Goal: Check status: Check status

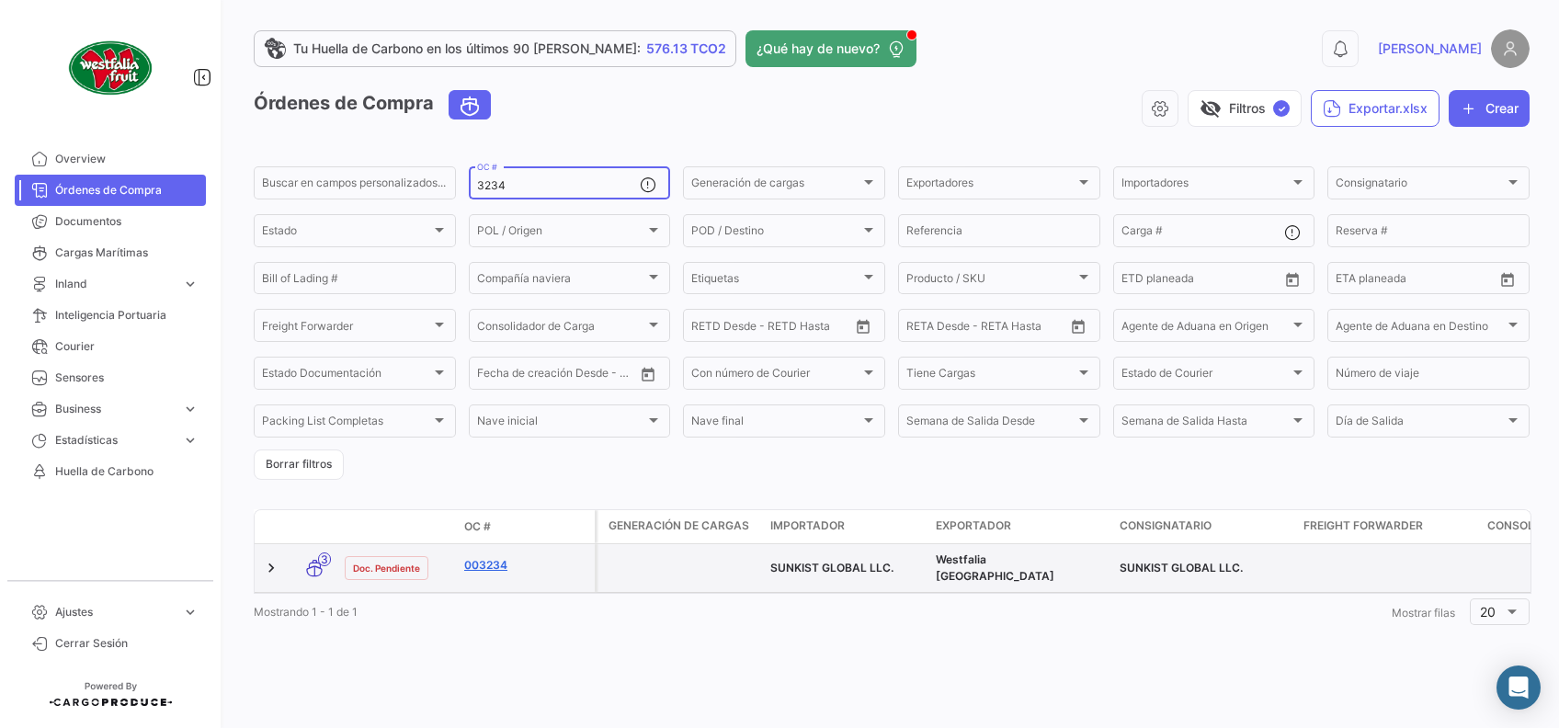
type input "3234"
click at [494, 570] on link "003234" at bounding box center [525, 565] width 123 height 17
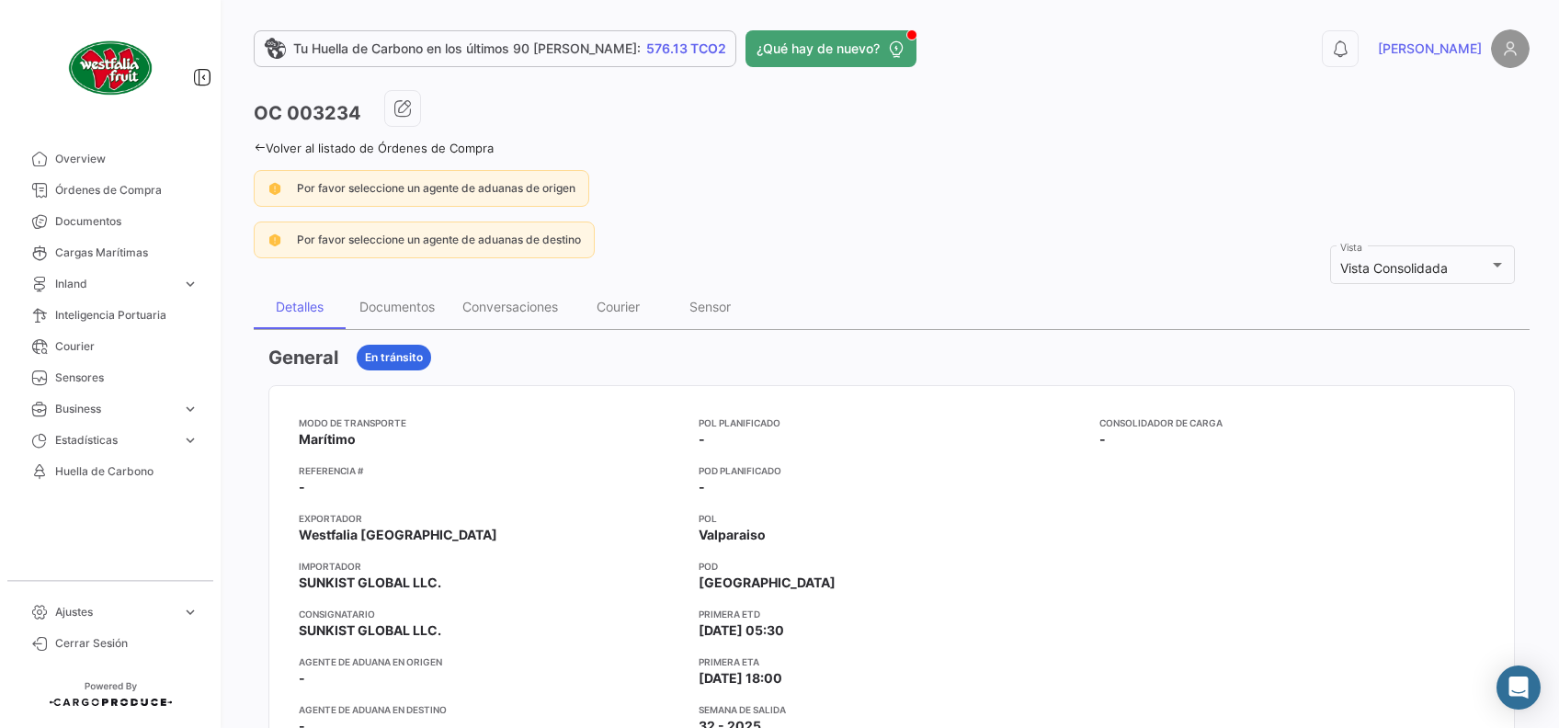
click at [257, 142] on icon at bounding box center [260, 148] width 12 height 12
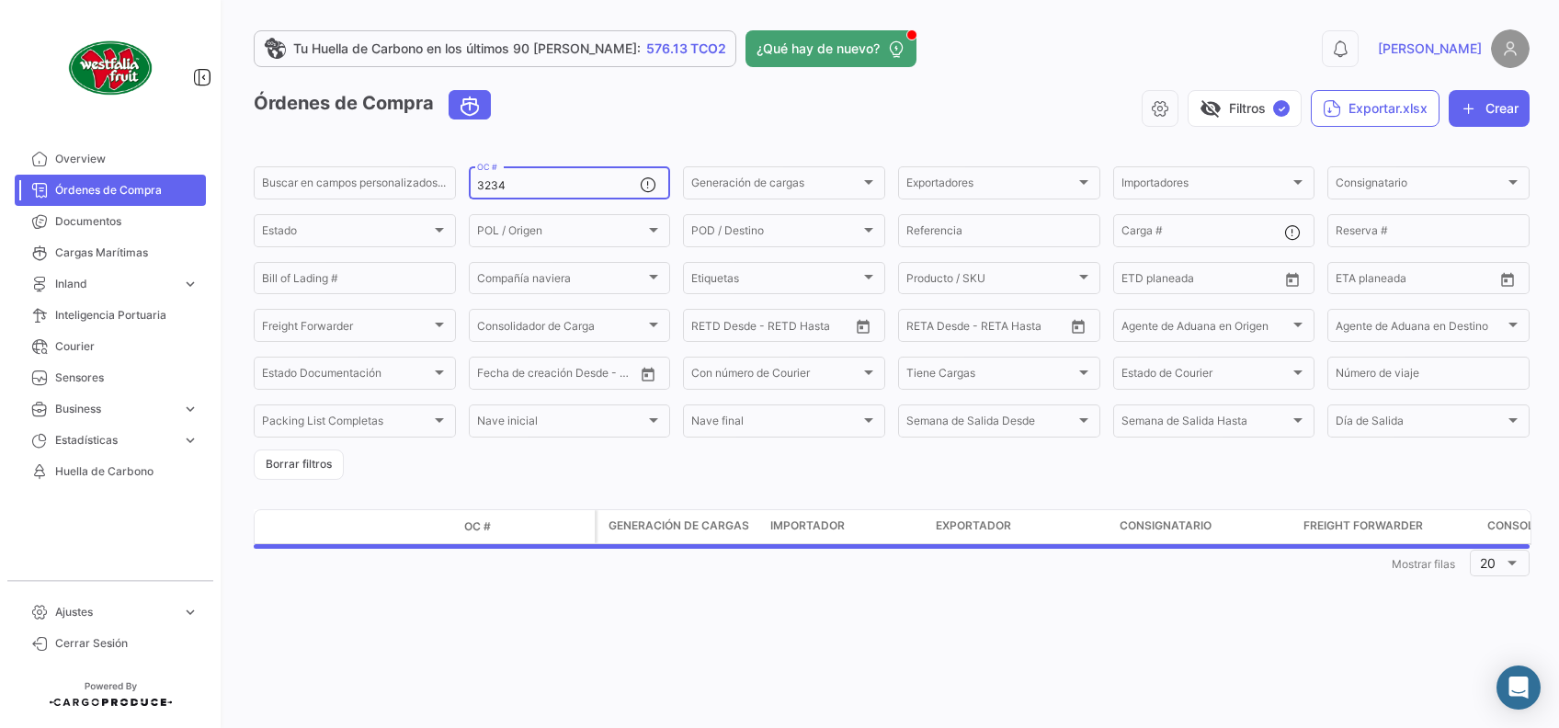
click at [567, 190] on input "3234" at bounding box center [559, 185] width 164 height 13
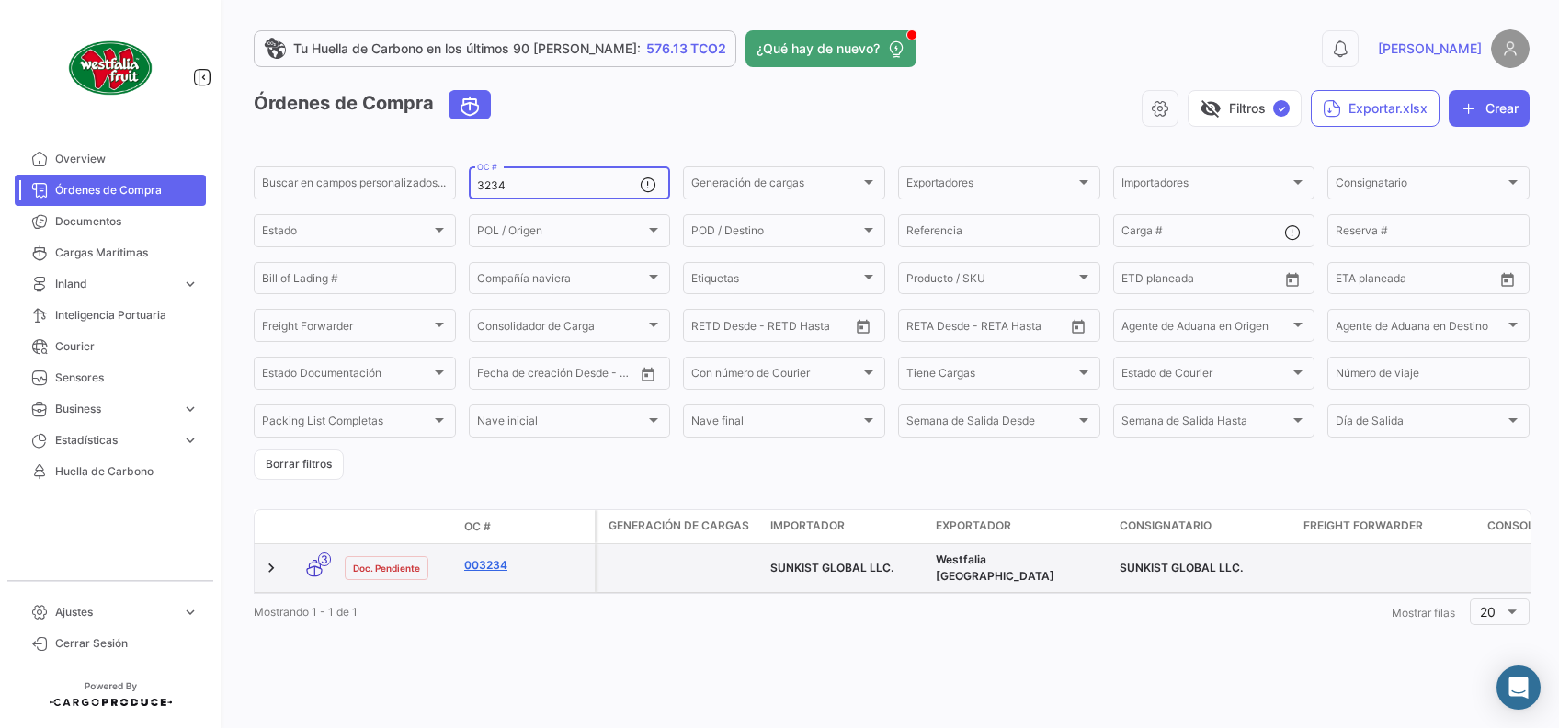
type input "3234"
click at [497, 563] on link "003234" at bounding box center [525, 565] width 123 height 17
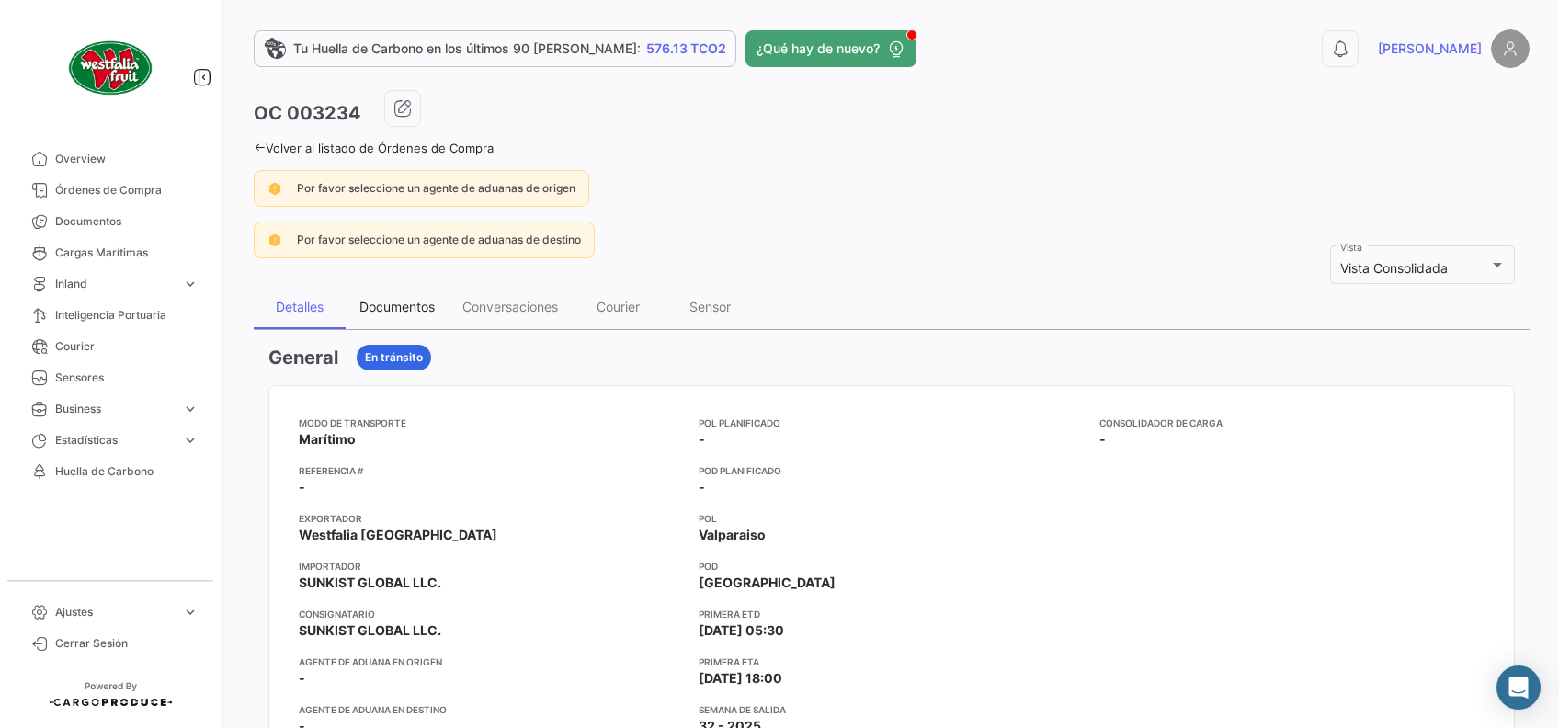
click at [391, 307] on div "Documentos" at bounding box center [396, 307] width 75 height 16
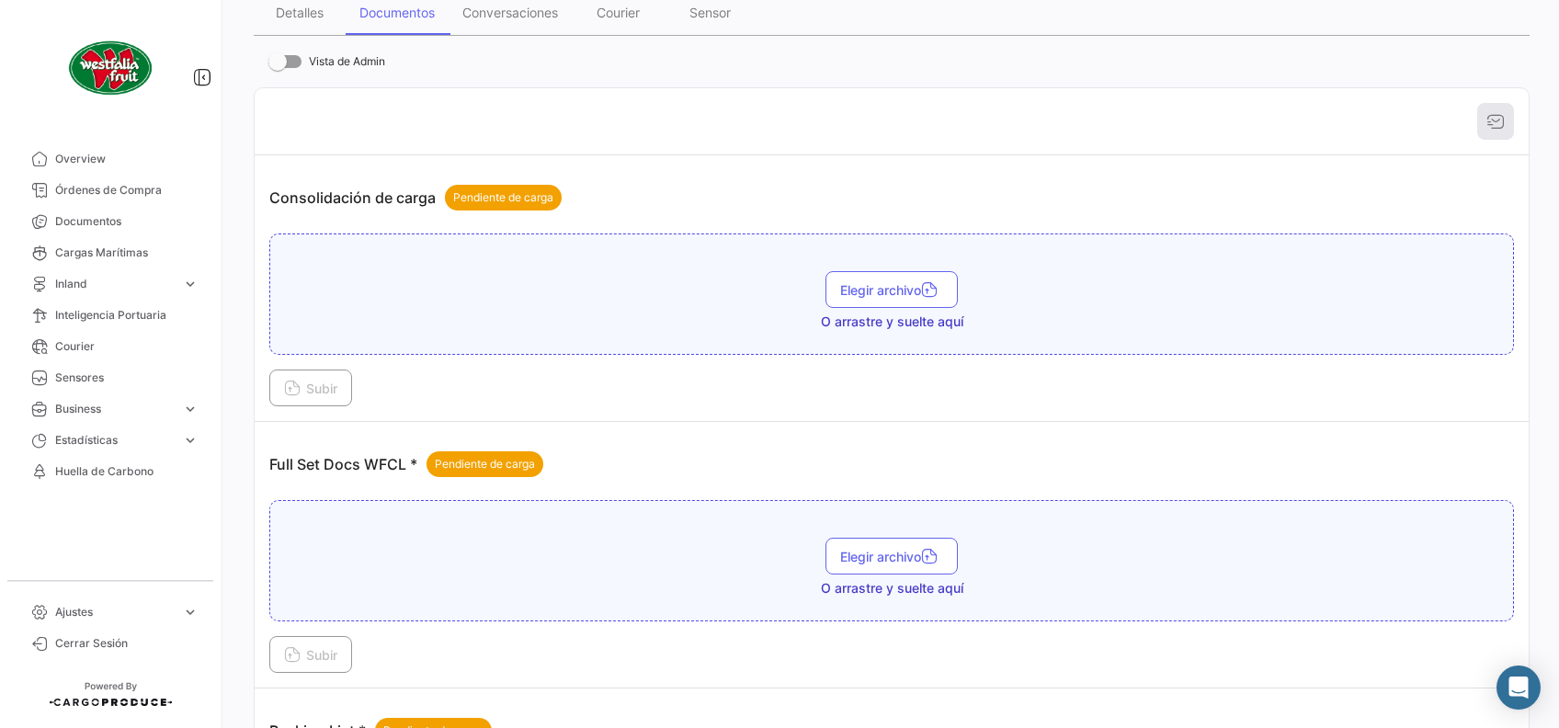
scroll to position [490, 0]
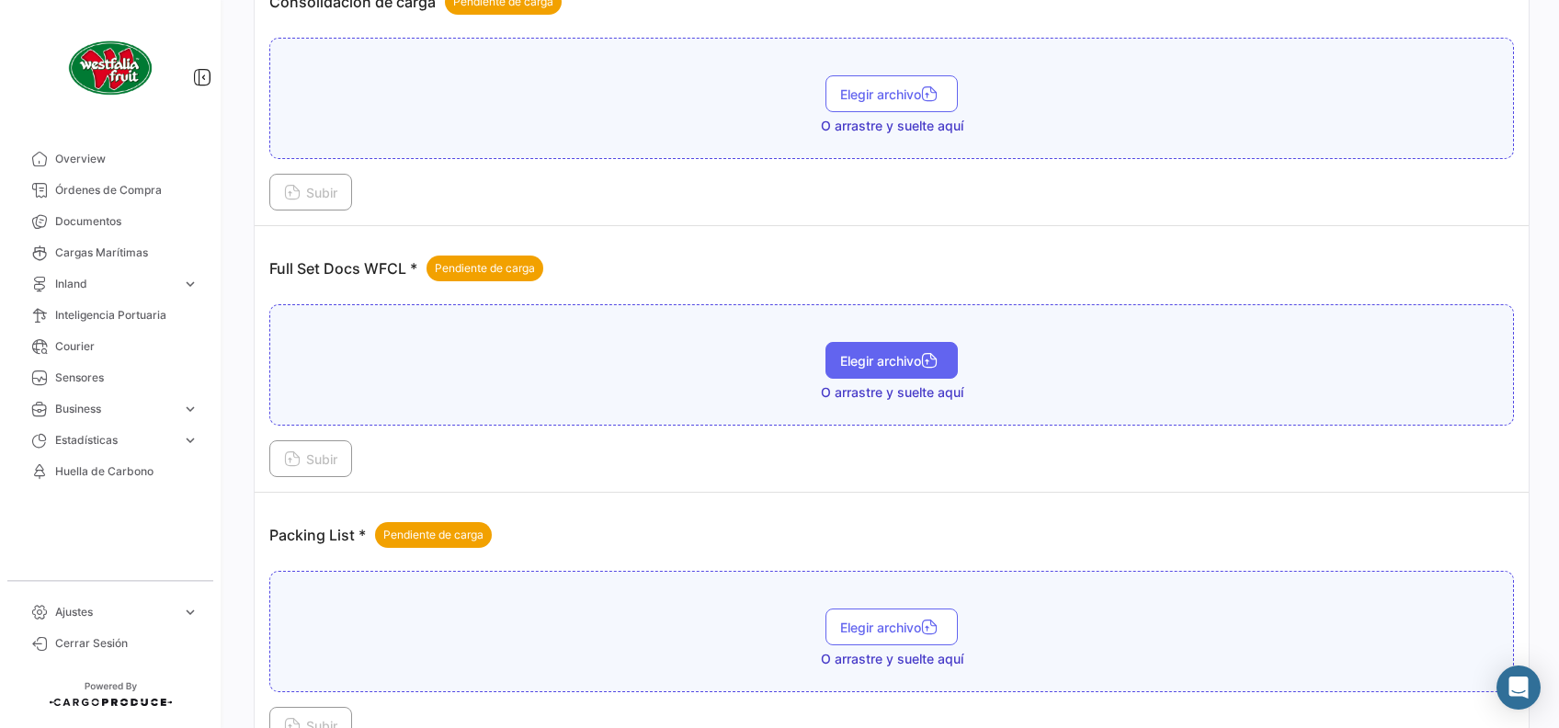
click at [914, 363] on span "Elegir archivo" at bounding box center [891, 361] width 103 height 16
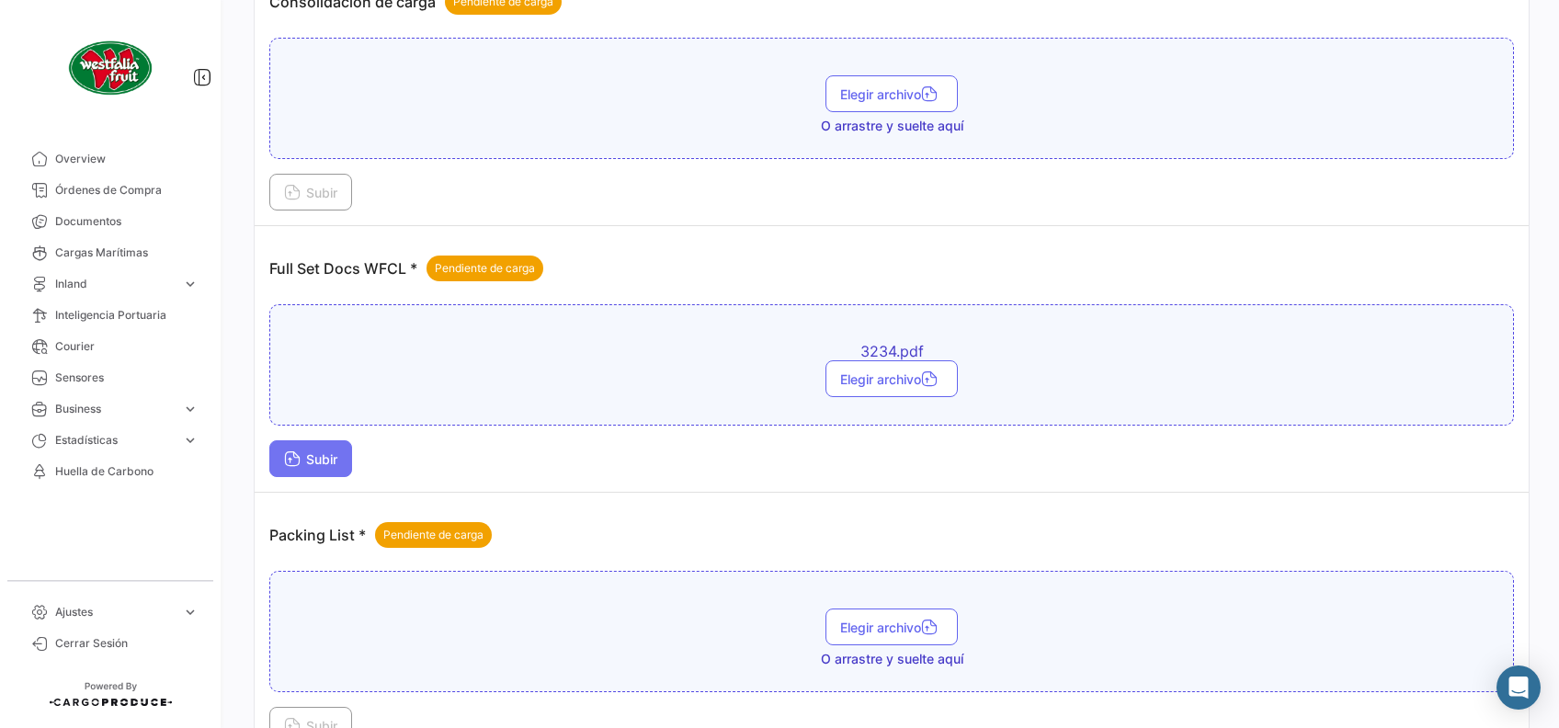
click at [320, 458] on span "Subir" at bounding box center [310, 459] width 53 height 16
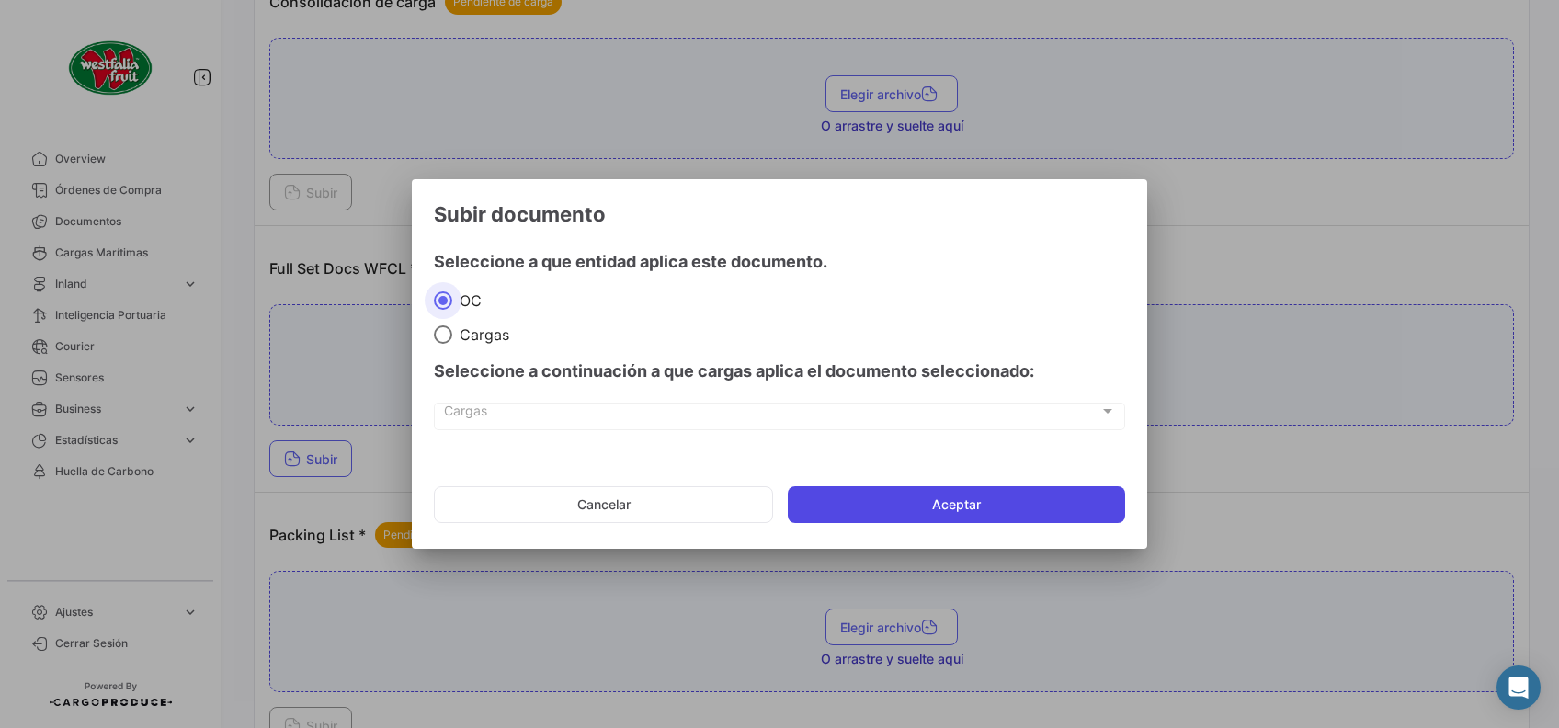
click at [875, 506] on button "Aceptar" at bounding box center [956, 504] width 337 height 37
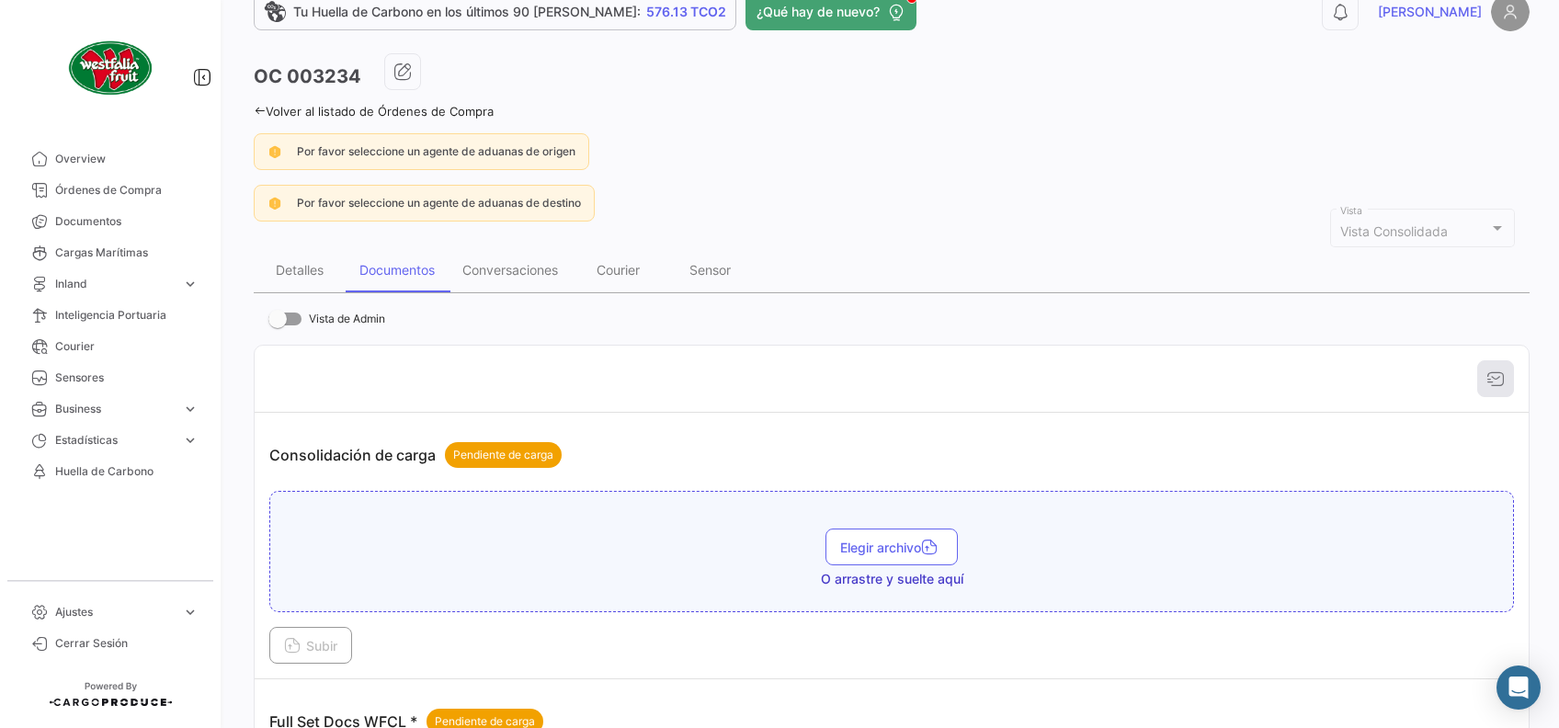
scroll to position [0, 0]
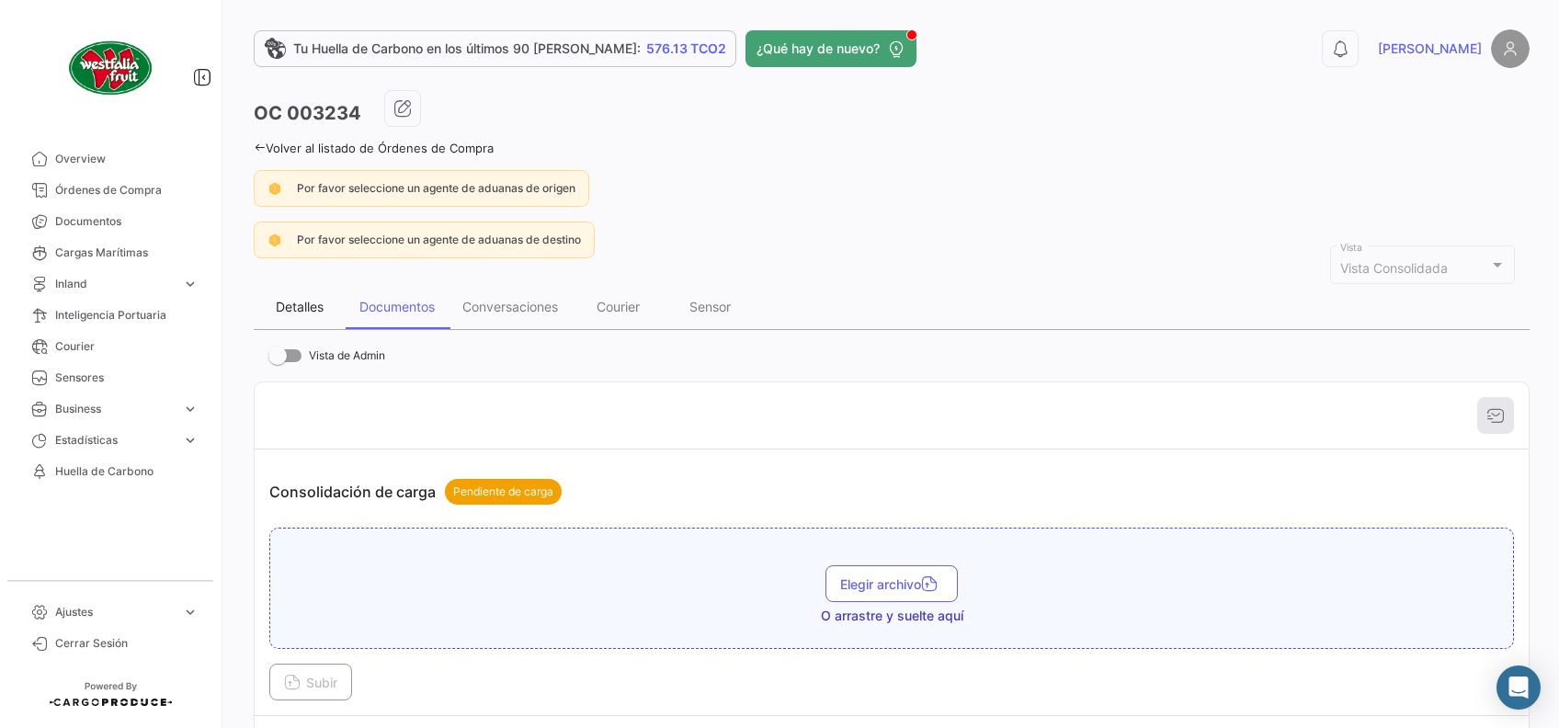
click at [309, 300] on div "Detalles" at bounding box center [300, 307] width 48 height 16
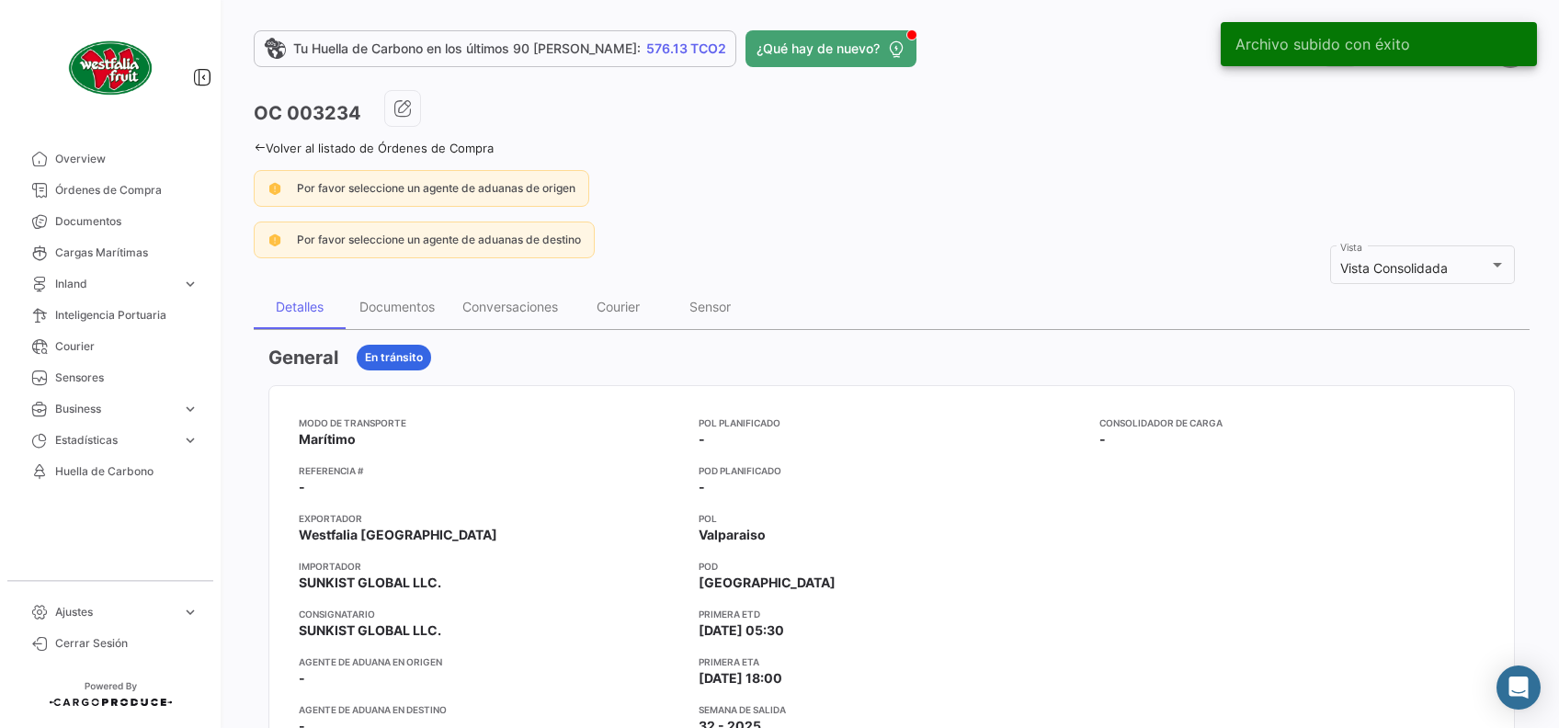
click at [1094, 182] on div "Por favor seleccione un agente de aduanas de origen" at bounding box center [891, 188] width 1275 height 37
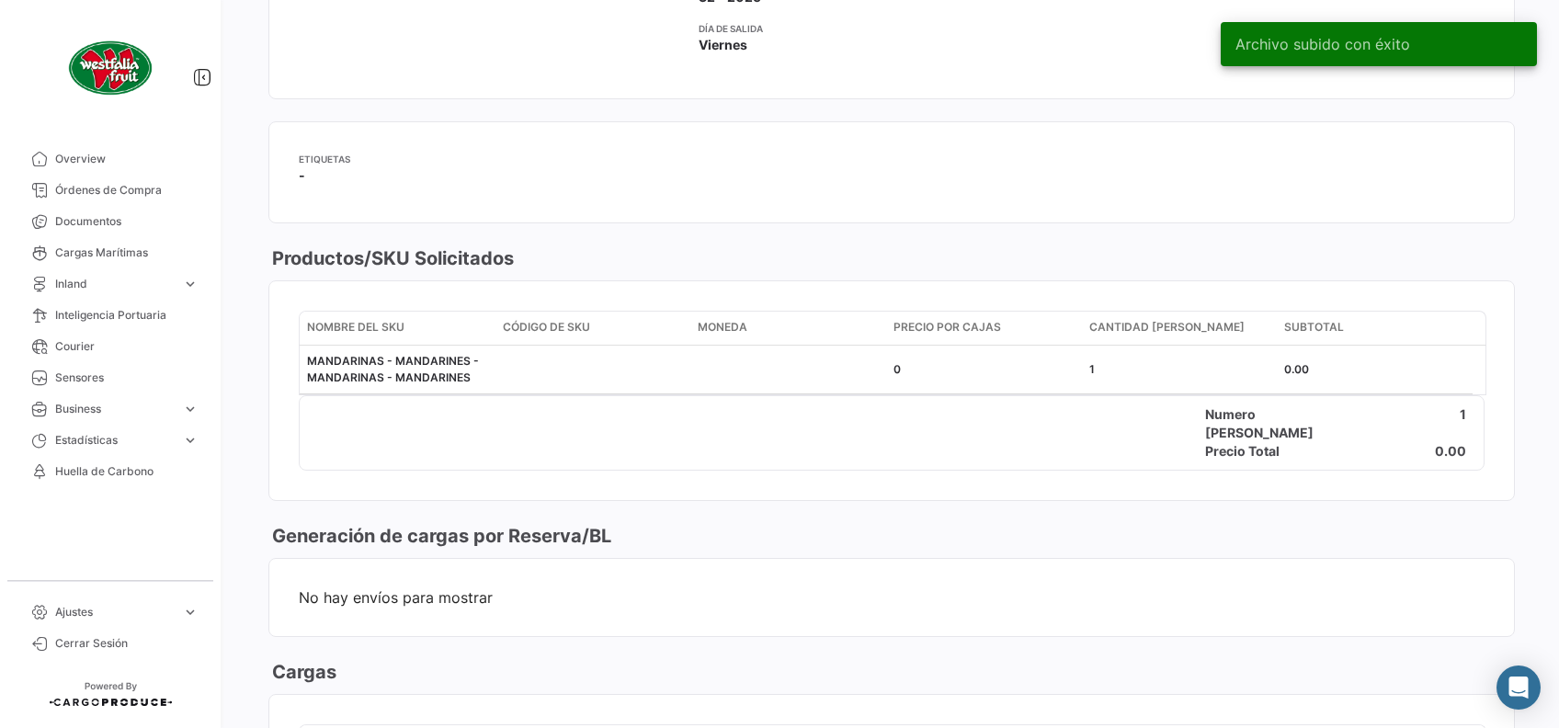
scroll to position [735, 0]
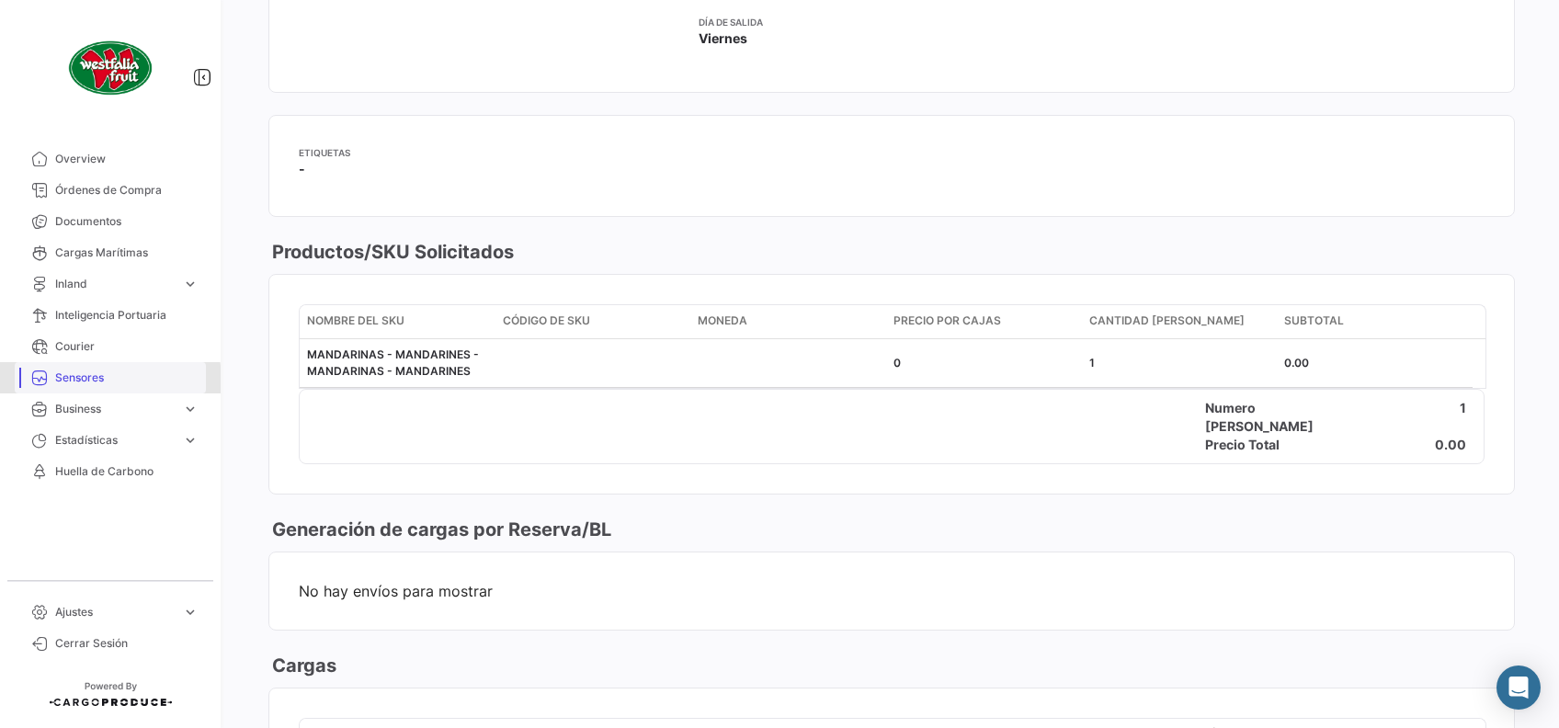
click at [94, 380] on span "Sensores" at bounding box center [126, 377] width 143 height 17
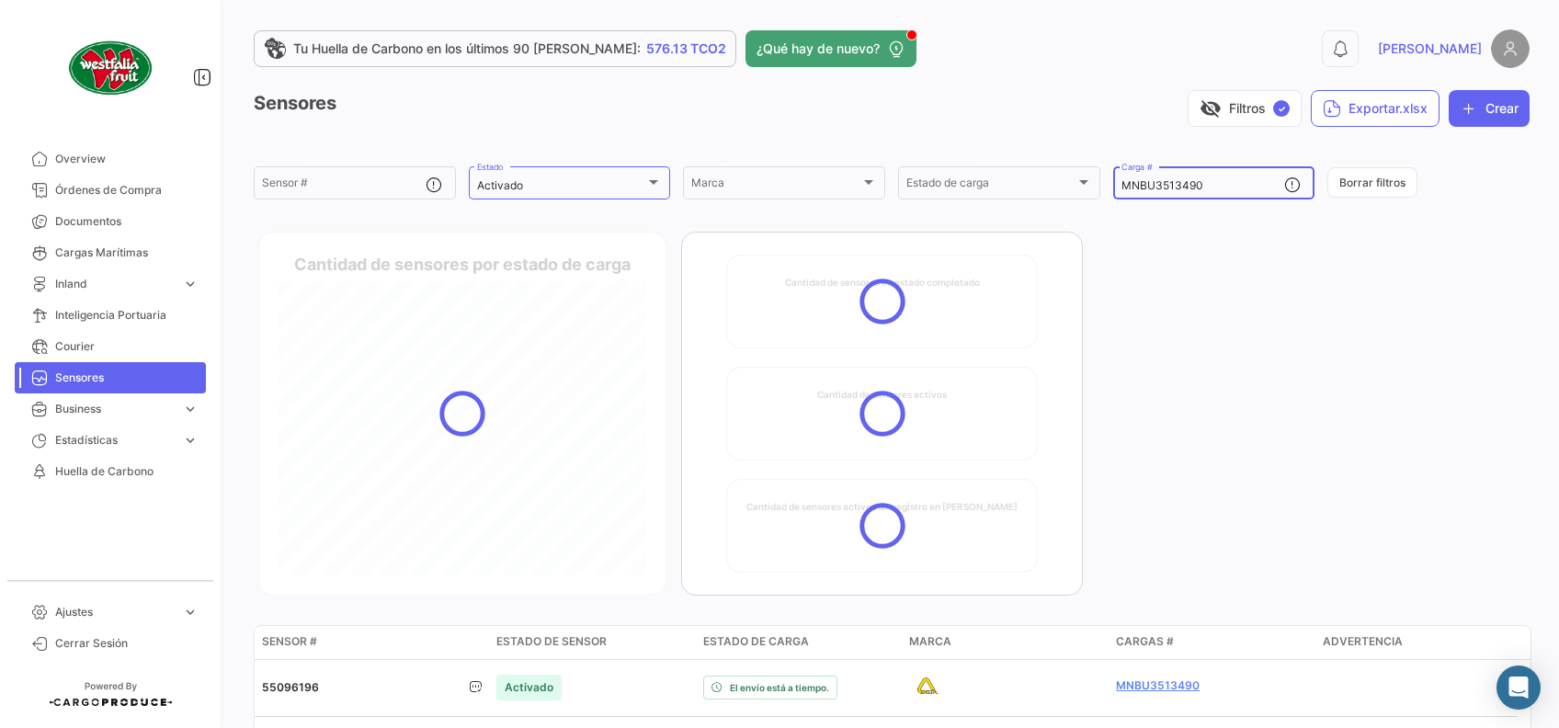
click at [1197, 185] on input "MNBU3513490" at bounding box center [1203, 185] width 164 height 13
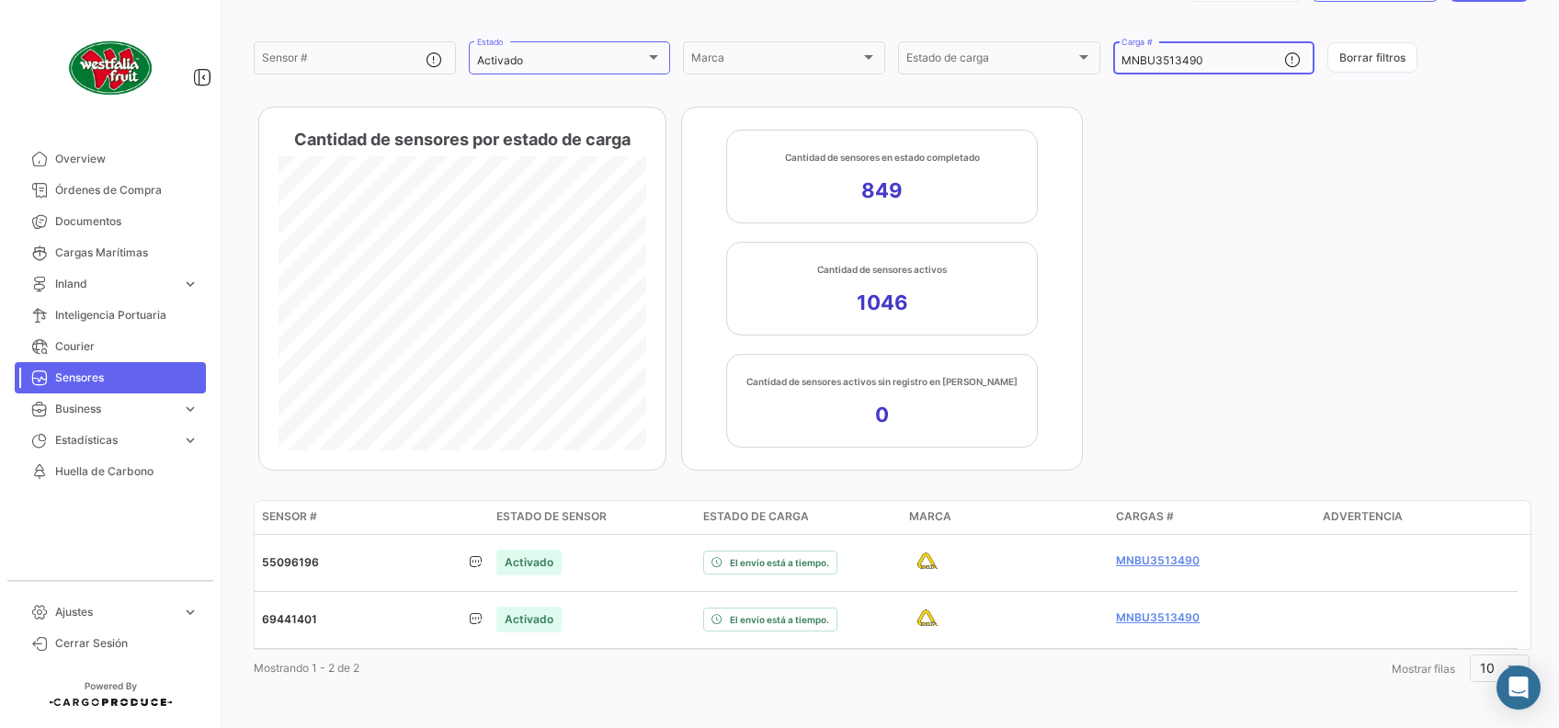
scroll to position [126, 0]
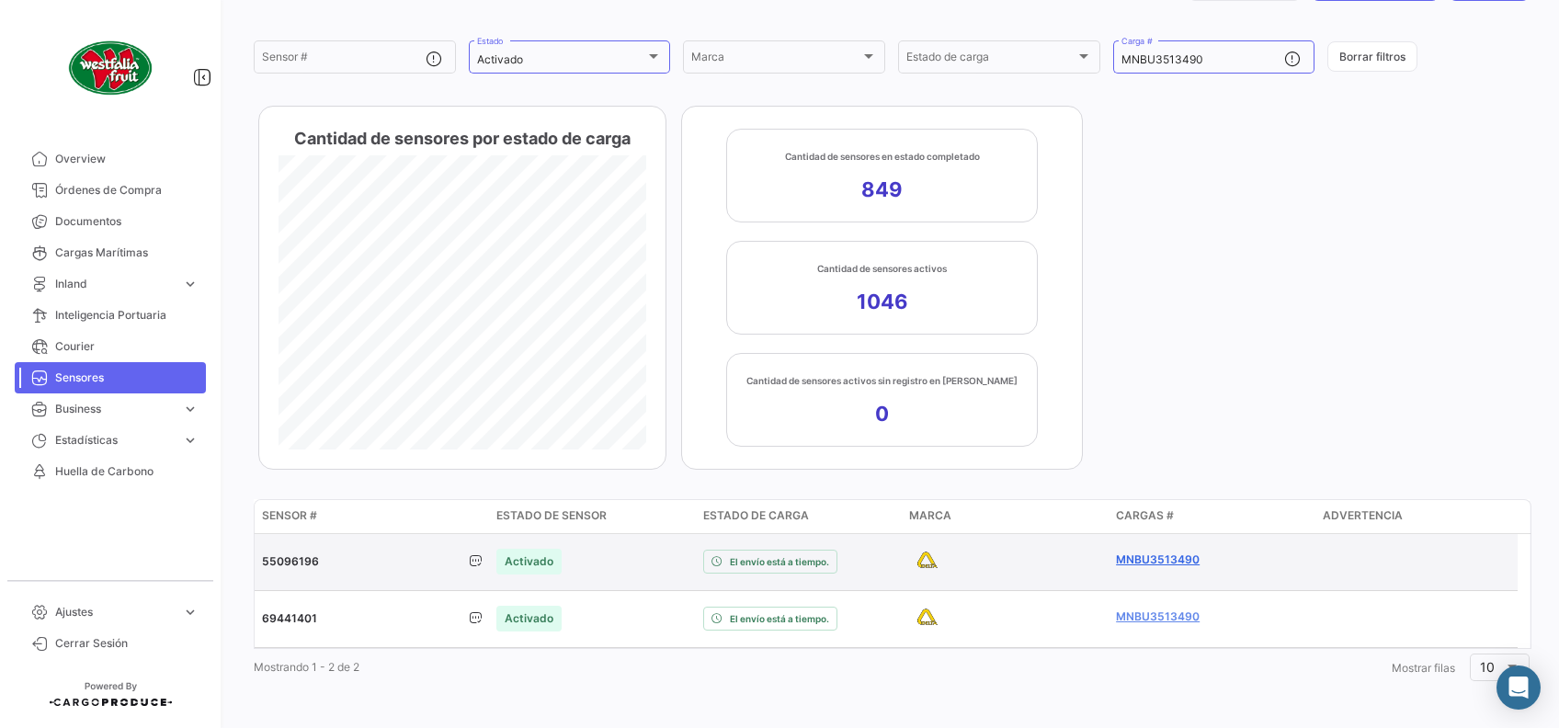
click at [1162, 558] on link "MNBU3513490" at bounding box center [1212, 559] width 192 height 17
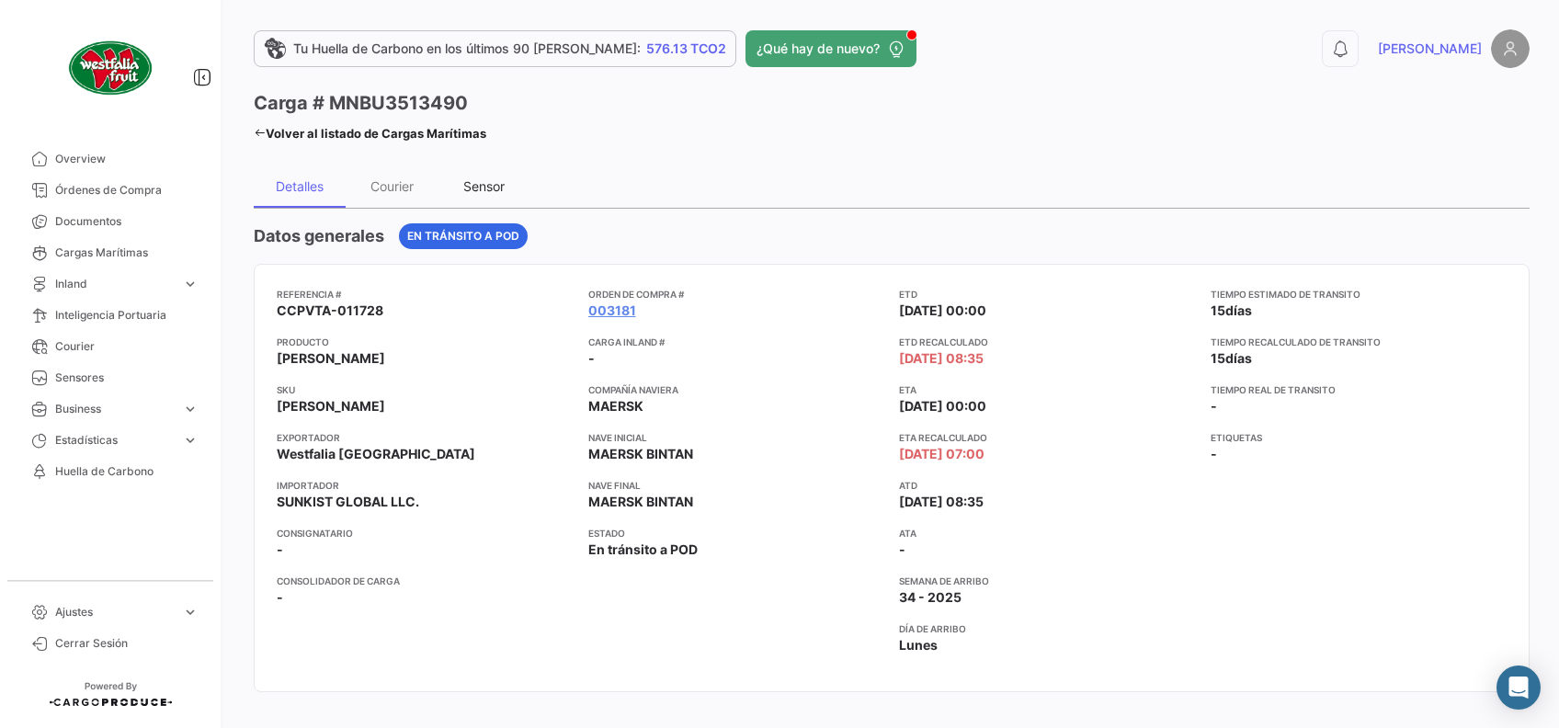
click at [480, 187] on div "Sensor" at bounding box center [483, 186] width 41 height 16
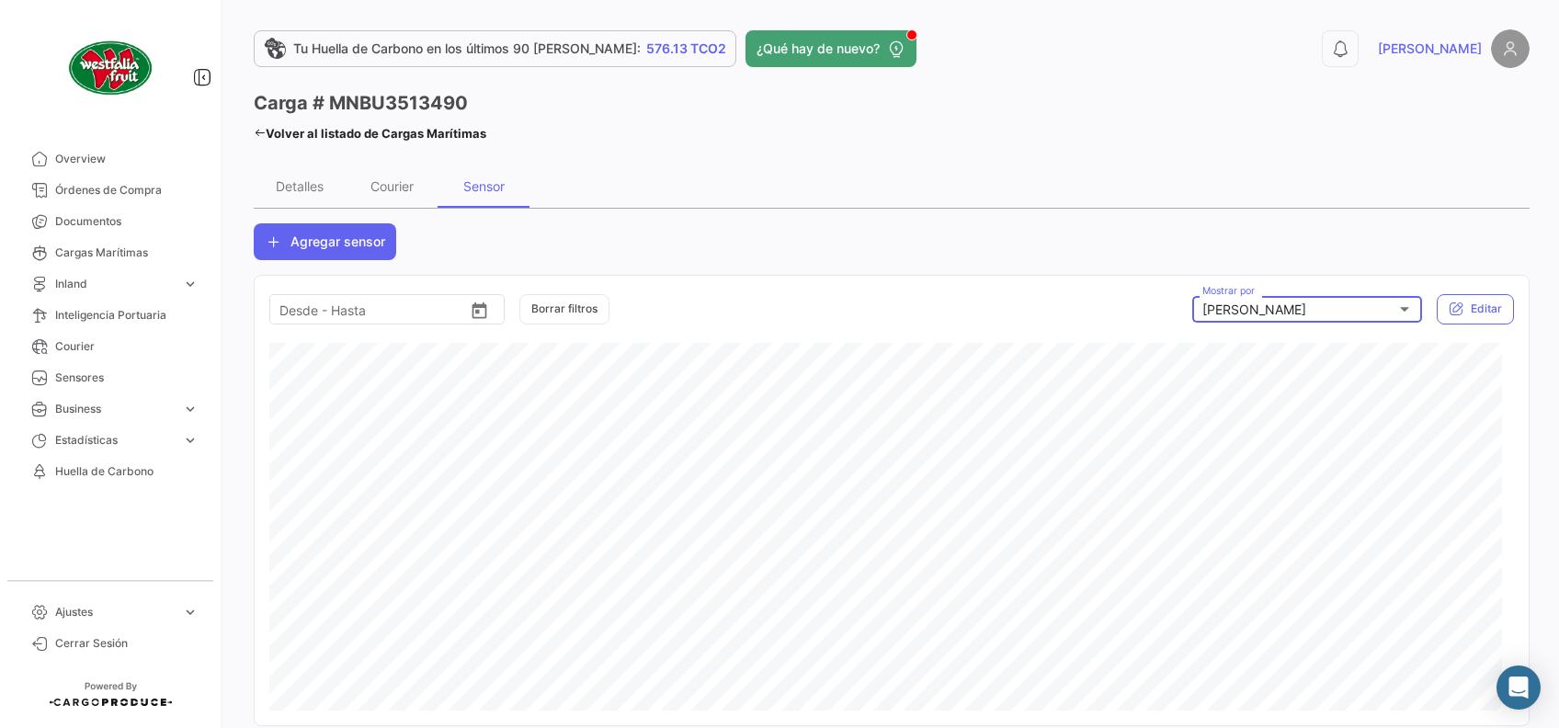
click at [1319, 294] on div "[PERSON_NAME] Mostrar por" at bounding box center [1307, 307] width 210 height 30
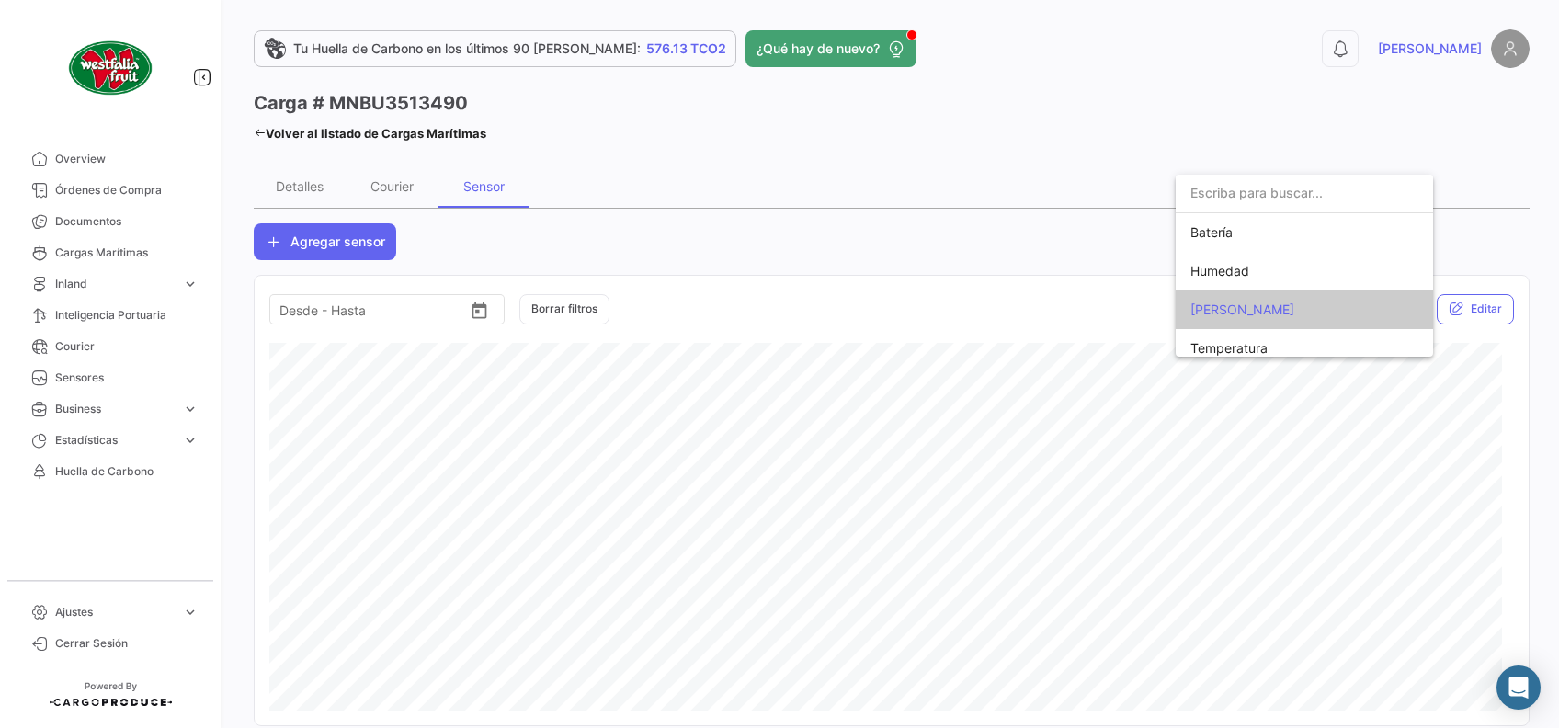
scroll to position [10, 0]
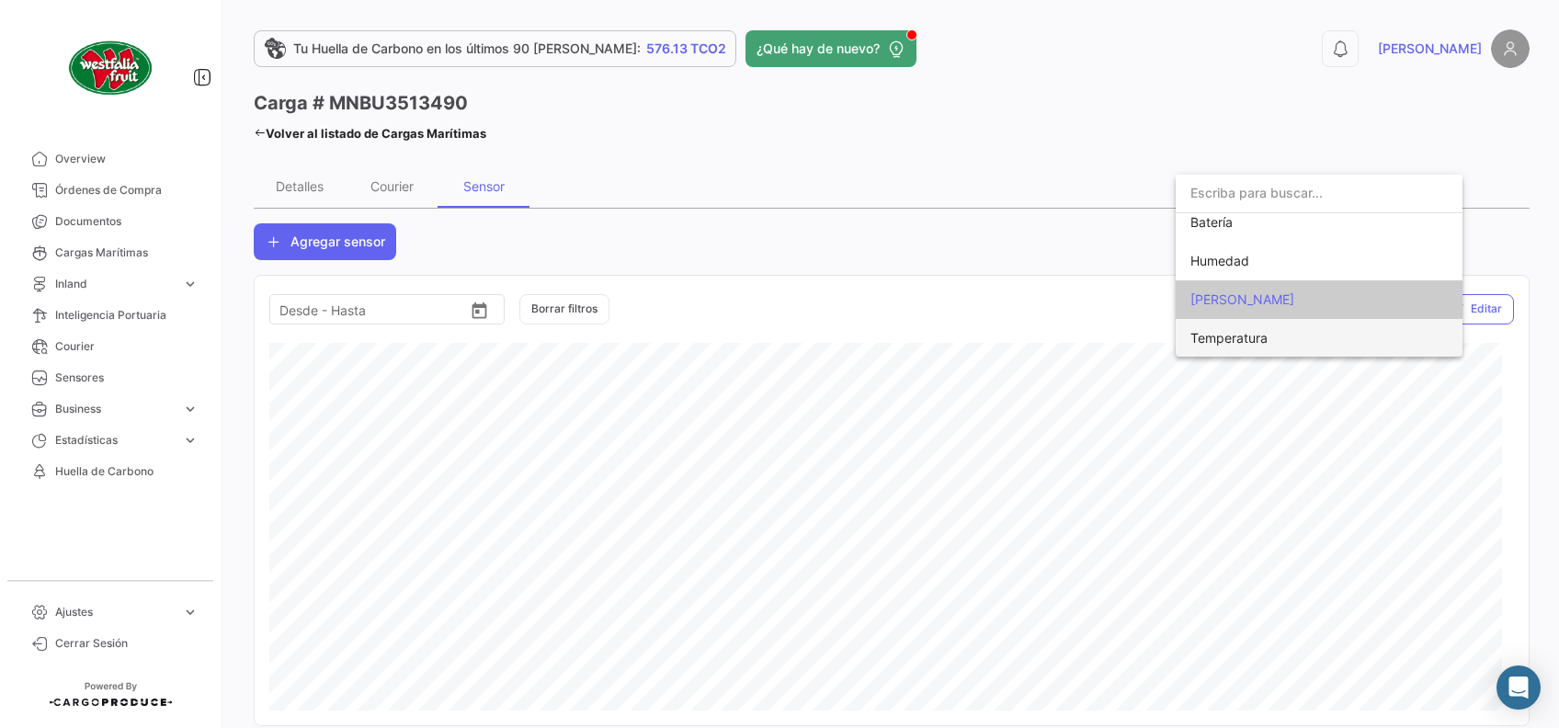
click at [1282, 339] on span "Temperatura" at bounding box center [1318, 338] width 257 height 39
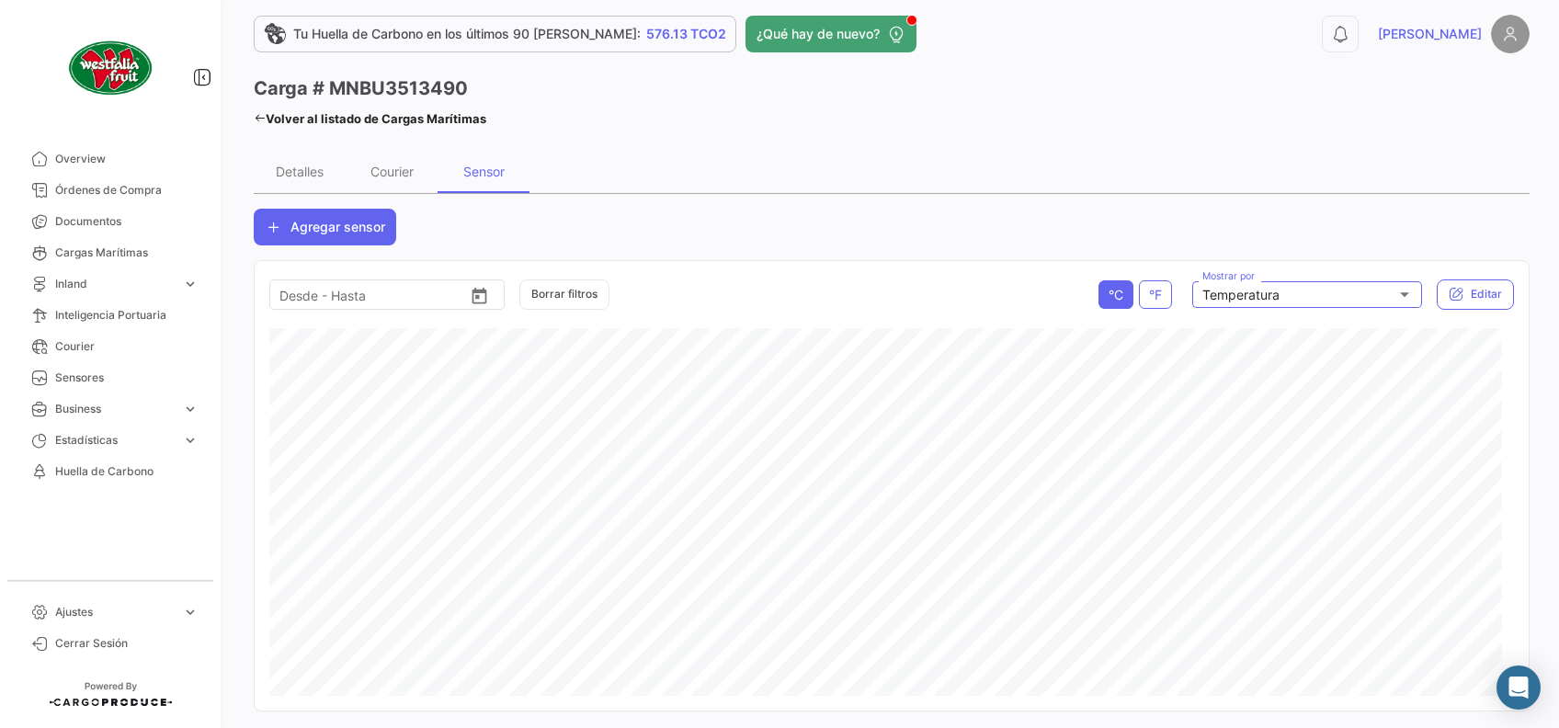
scroll to position [0, 0]
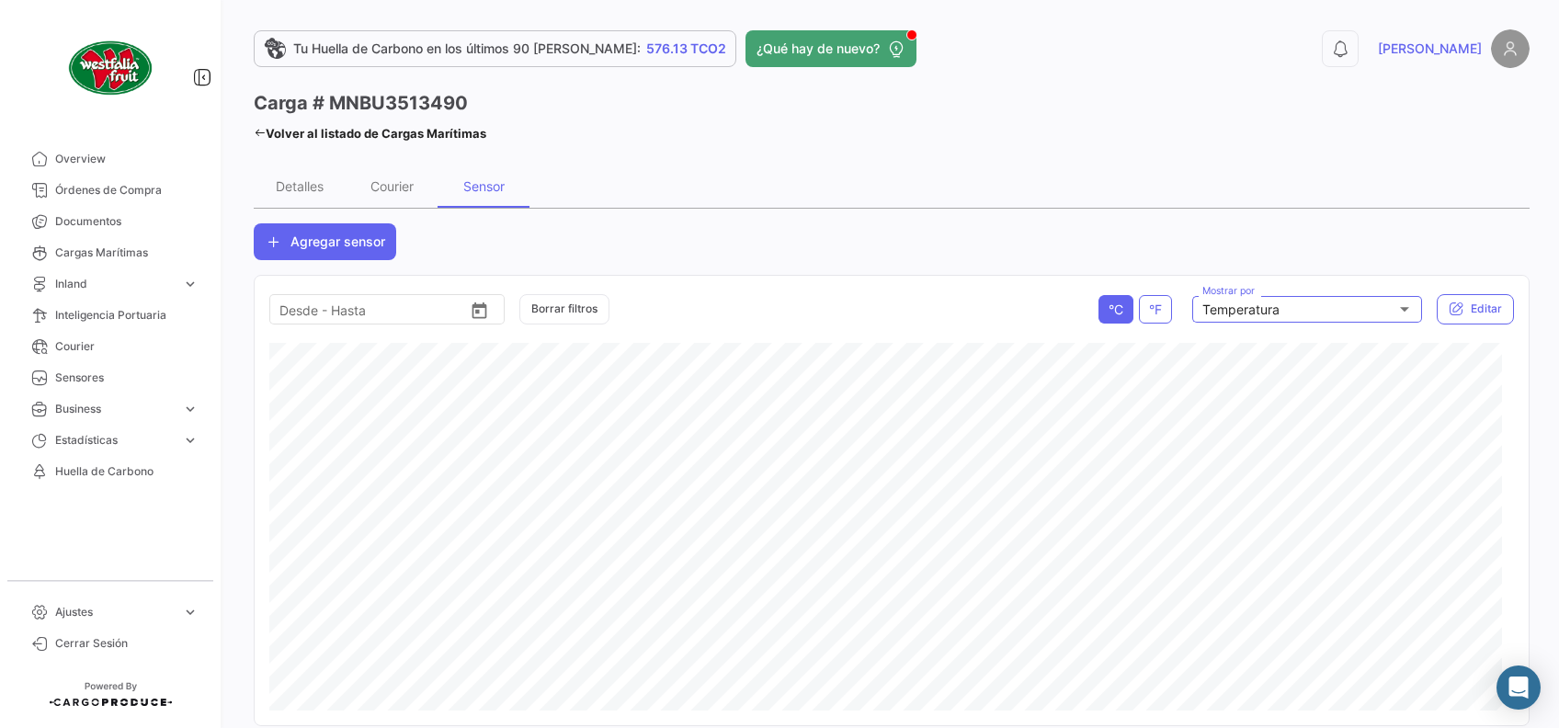
drag, startPoint x: 118, startPoint y: 198, endPoint x: 244, endPoint y: 279, distance: 149.6
click at [118, 198] on link "Órdenes de Compra" at bounding box center [110, 190] width 191 height 31
